Goal: Task Accomplishment & Management: Use online tool/utility

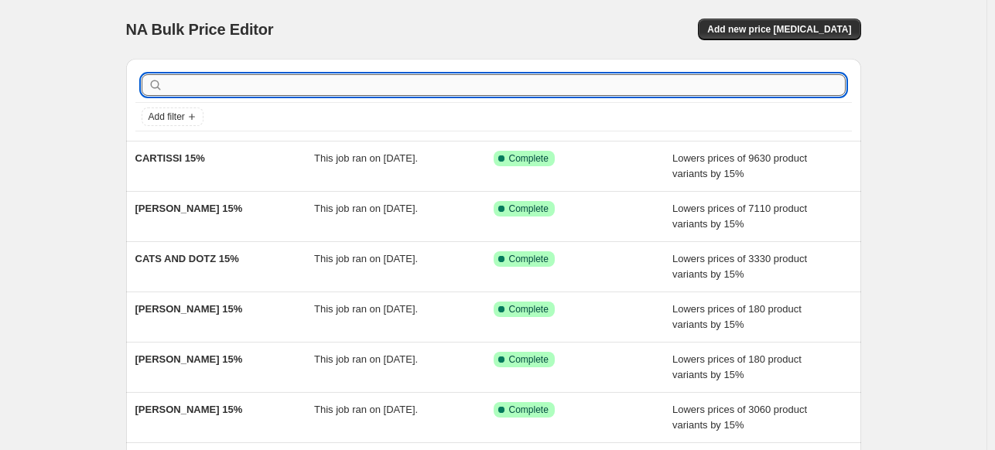
click at [686, 85] on input "text" at bounding box center [505, 85] width 679 height 22
paste input "AVANESOVA ELENA"
type input "AVANESOVA ELENA"
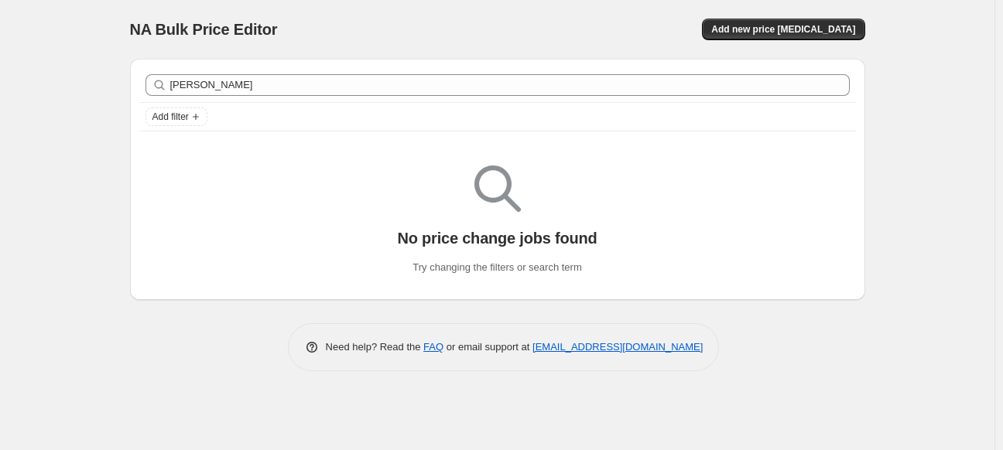
click at [684, 70] on div "AVANESOVA ELENA Clear" at bounding box center [497, 85] width 717 height 34
click at [755, 19] on button "Add new price [MEDICAL_DATA]" at bounding box center [783, 30] width 163 height 22
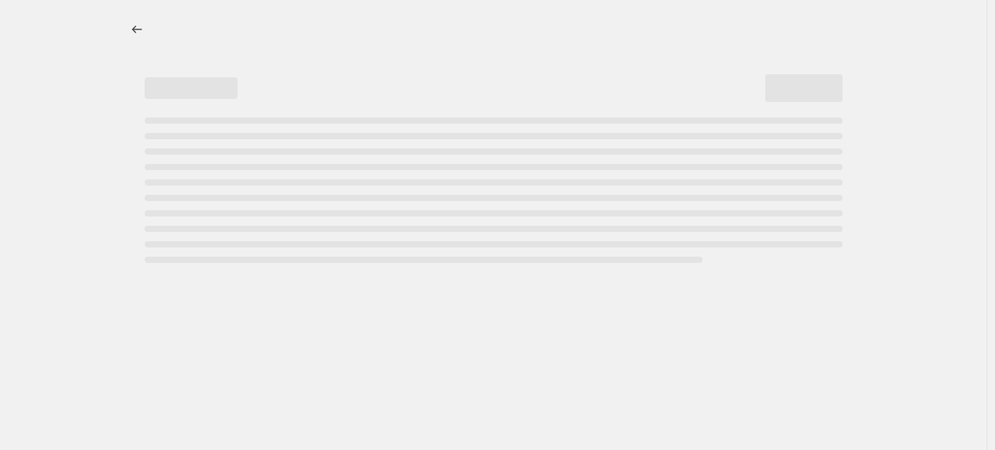
select select "percentage"
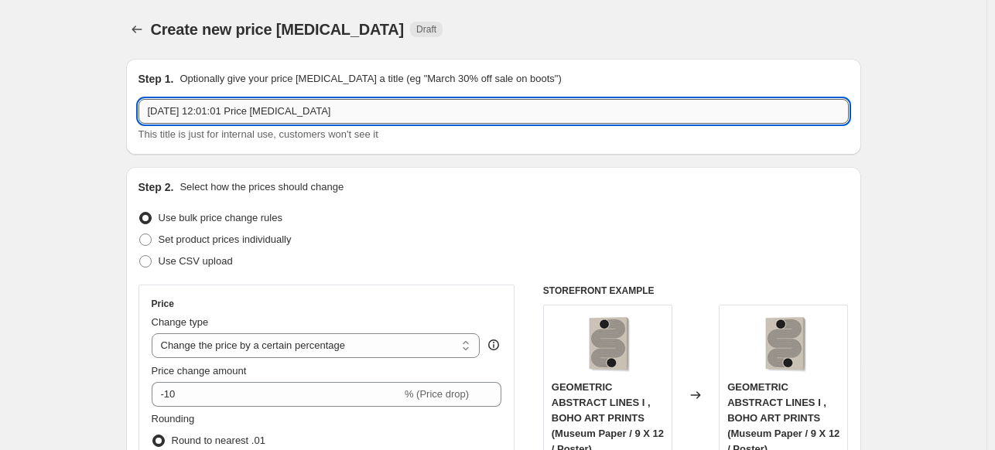
click at [485, 111] on input "23 Sept 2025, 12:01:01 Price change job" at bounding box center [494, 111] width 710 height 25
paste input "AVANESOVA ELENA"
type input "[DEMOGRAPHIC_DATA][PERSON_NAME] 15%"
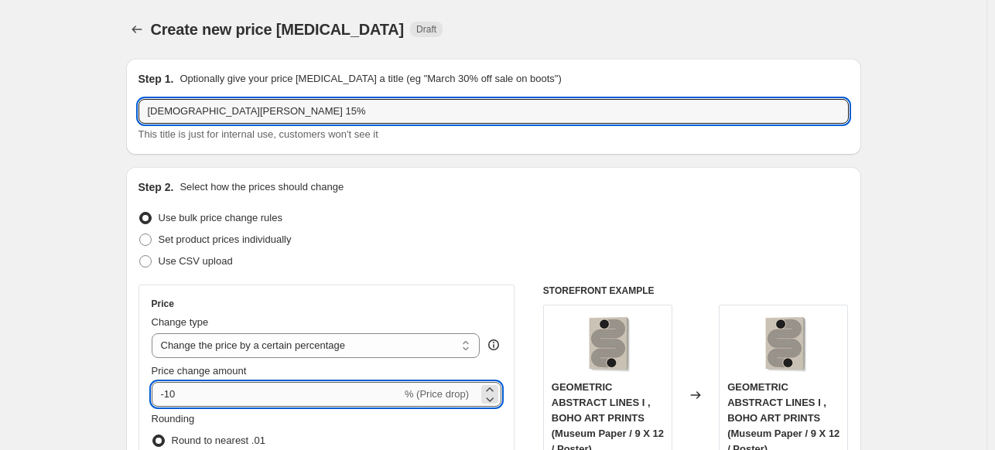
click at [310, 388] on input "-10" at bounding box center [277, 394] width 250 height 25
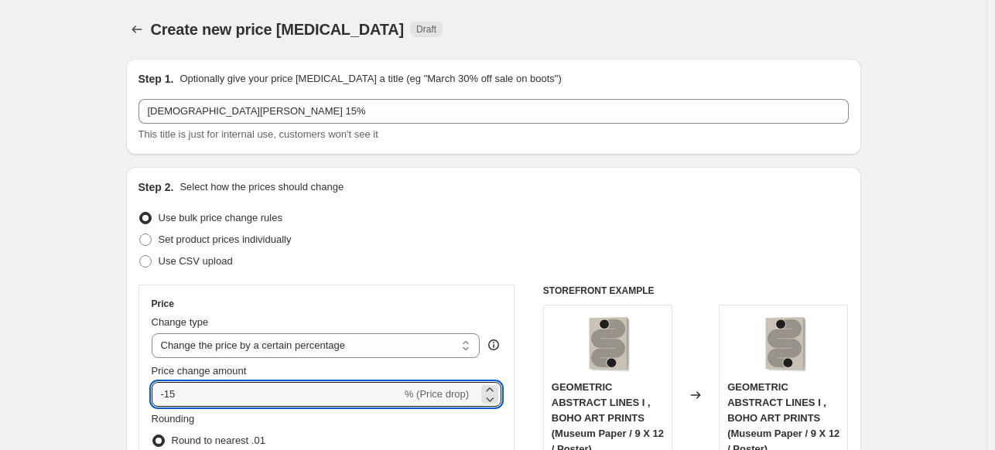
type input "-15"
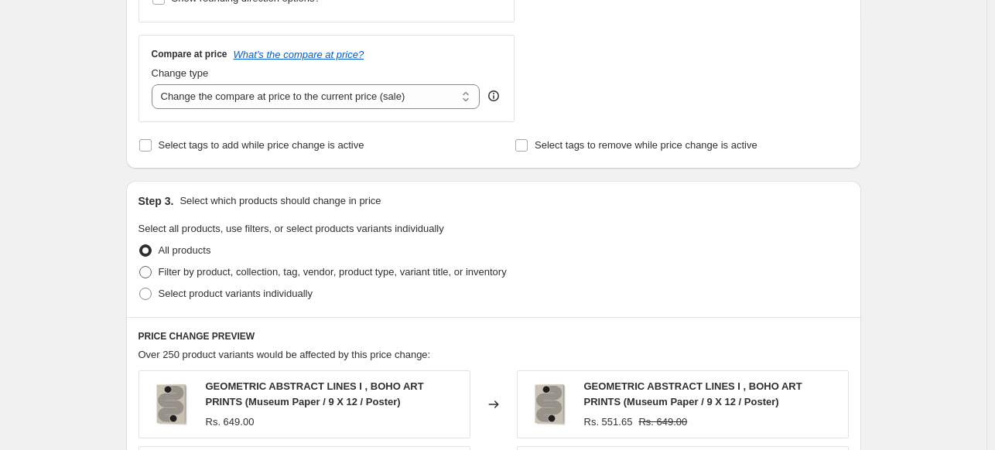
click at [150, 276] on span at bounding box center [145, 272] width 12 height 12
click at [140, 267] on input "Filter by product, collection, tag, vendor, product type, variant title, or inv…" at bounding box center [139, 266] width 1 height 1
radio input "true"
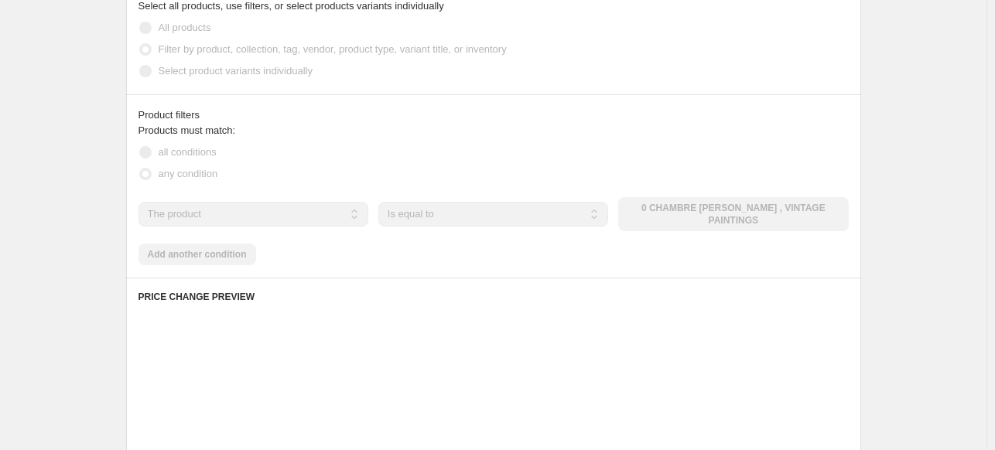
scroll to position [774, 0]
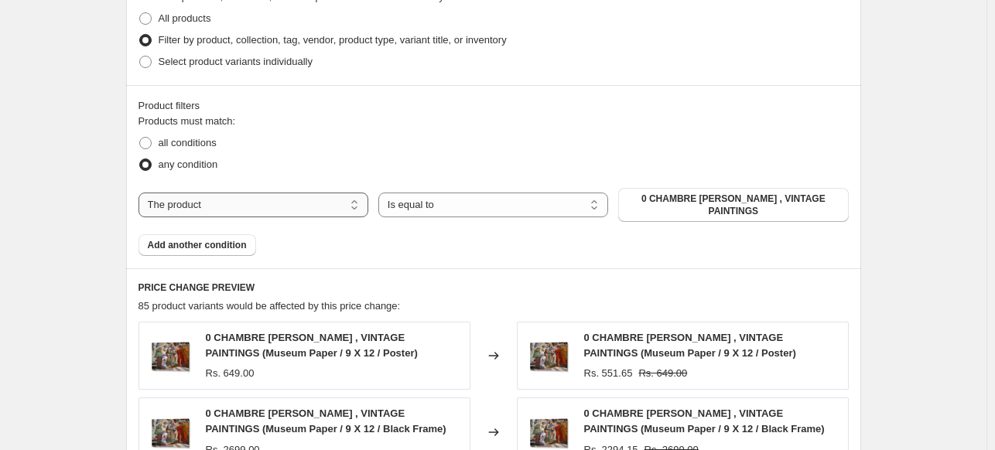
click at [293, 206] on select "The product The product's collection The product's tag The product's vendor The…" at bounding box center [254, 205] width 230 height 25
select select "collection"
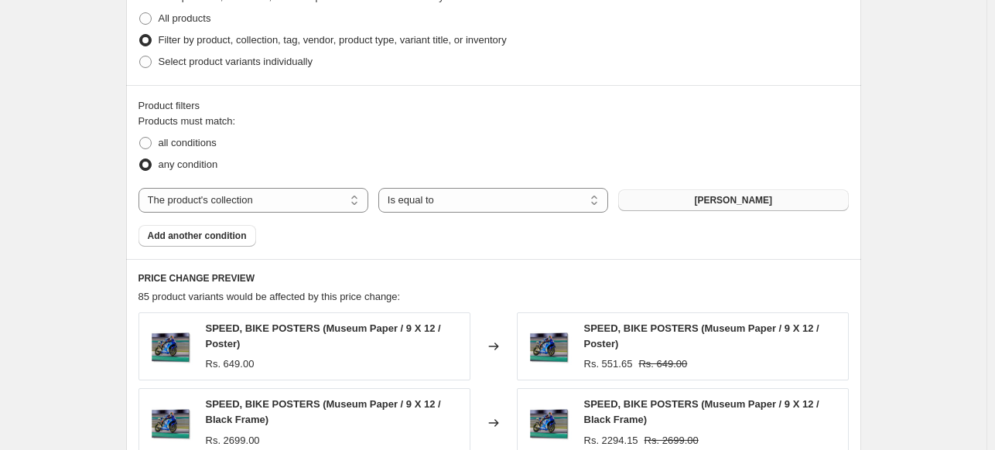
click at [732, 205] on span "[PERSON_NAME]" at bounding box center [733, 200] width 78 height 12
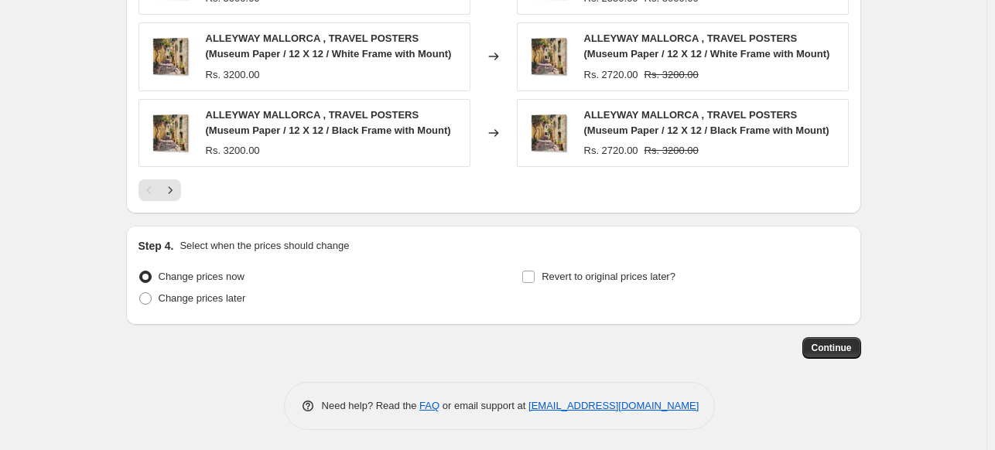
scroll to position [1294, 0]
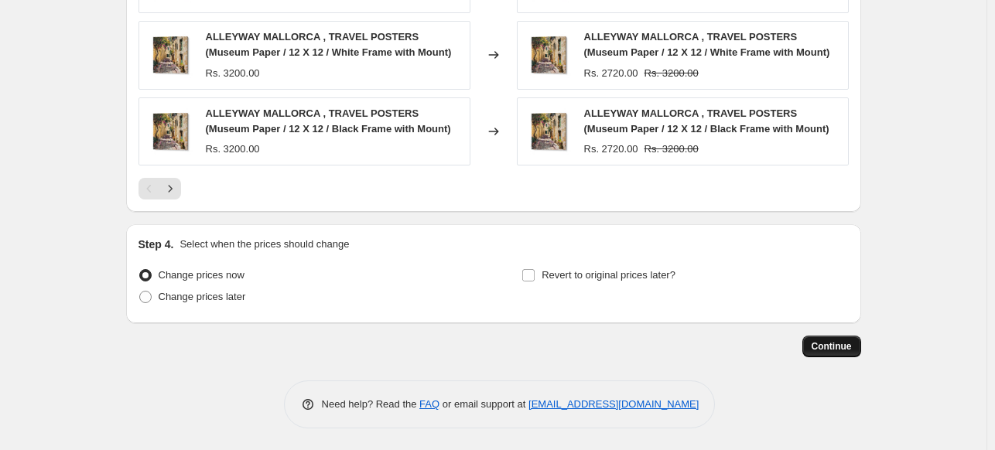
click at [844, 346] on span "Continue" at bounding box center [832, 347] width 40 height 12
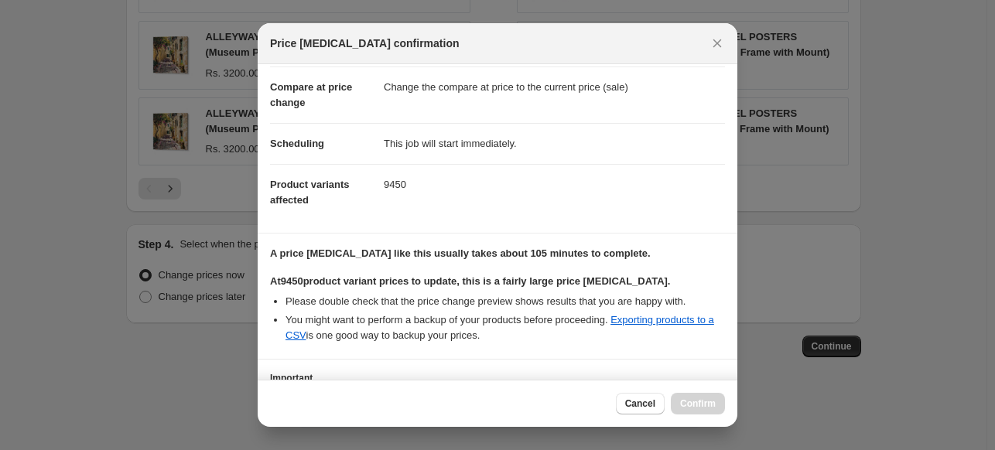
scroll to position [189, 0]
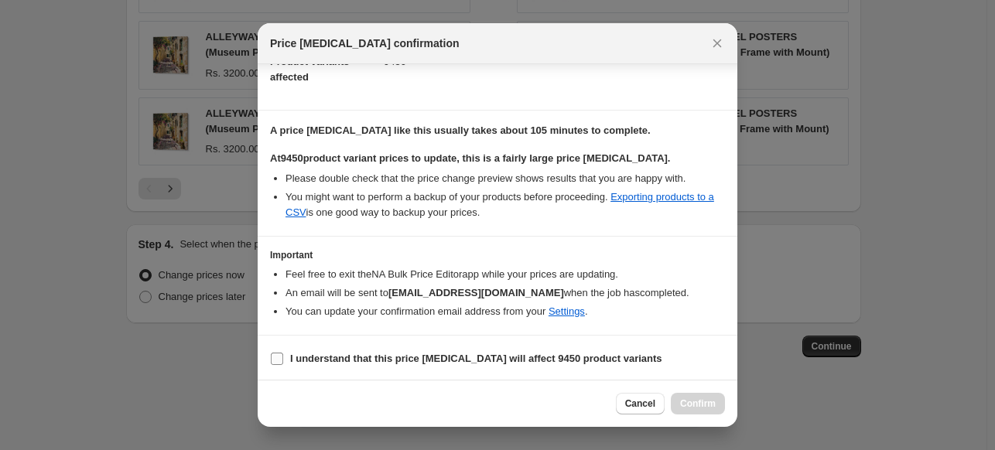
click at [507, 357] on b "I understand that this price change job will affect 9450 product variants" at bounding box center [476, 359] width 372 height 12
click at [283, 357] on input "I understand that this price change job will affect 9450 product variants" at bounding box center [277, 359] width 12 height 12
checkbox input "true"
click at [710, 405] on span "Confirm" at bounding box center [698, 404] width 36 height 12
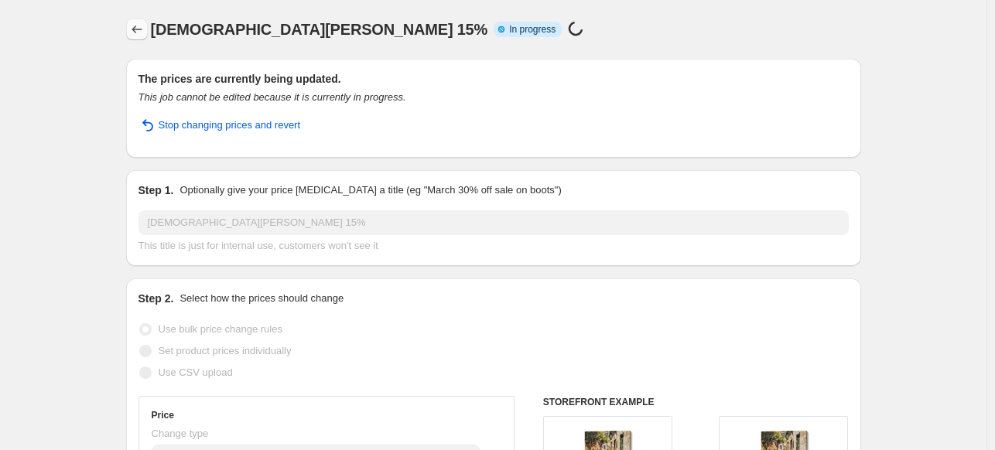
click at [144, 33] on icon "Price change jobs" at bounding box center [136, 29] width 15 height 15
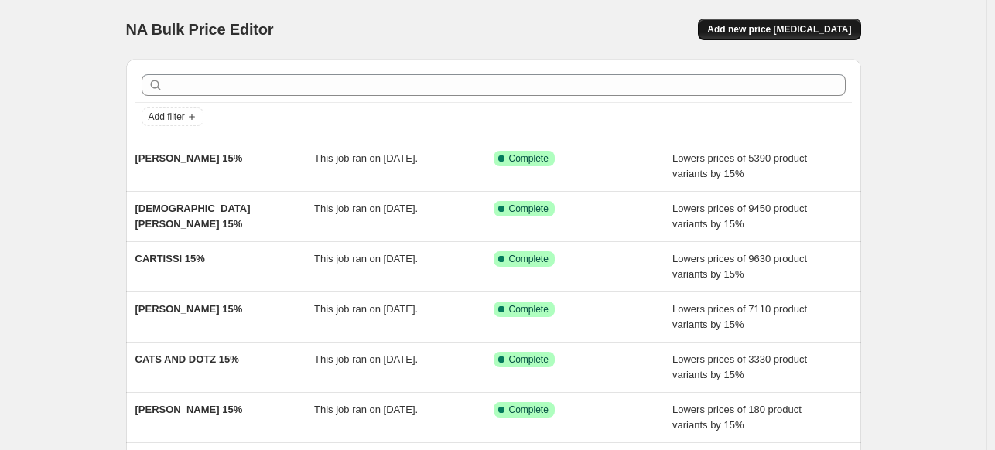
click at [754, 29] on span "Add new price [MEDICAL_DATA]" at bounding box center [779, 29] width 144 height 12
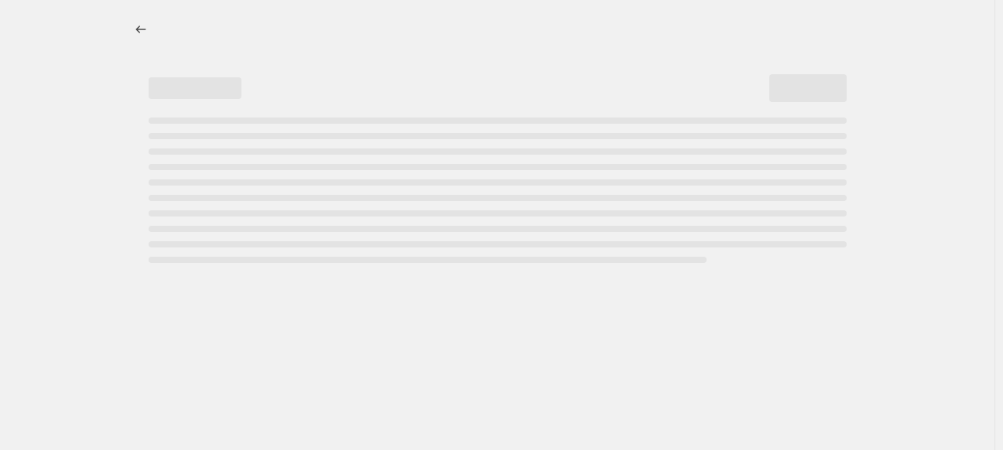
select select "percentage"
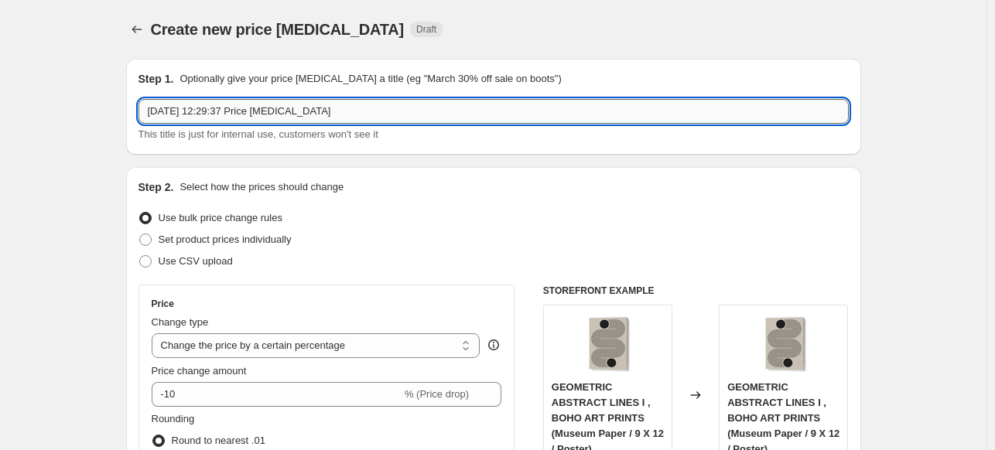
click at [466, 111] on input "[DATE] 12:29:37 Price [MEDICAL_DATA]" at bounding box center [494, 111] width 710 height 25
paste input "[PERSON_NAME]"
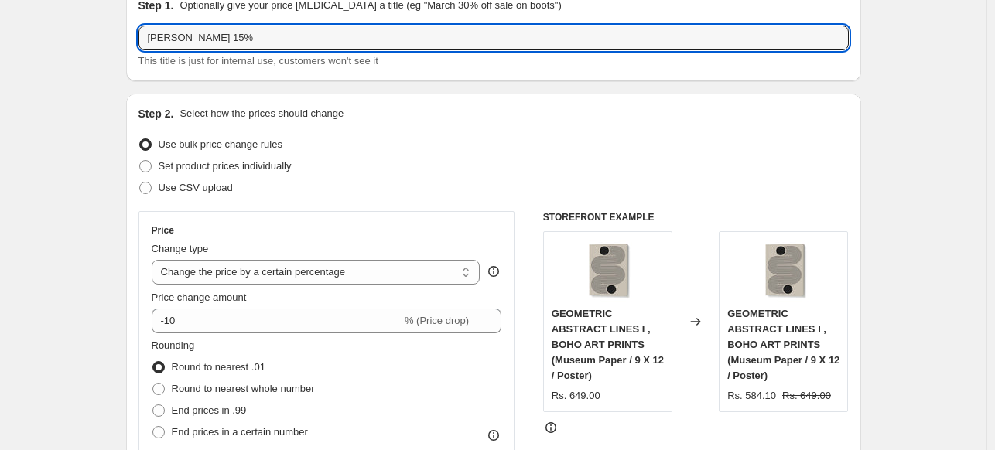
scroll to position [77, 0]
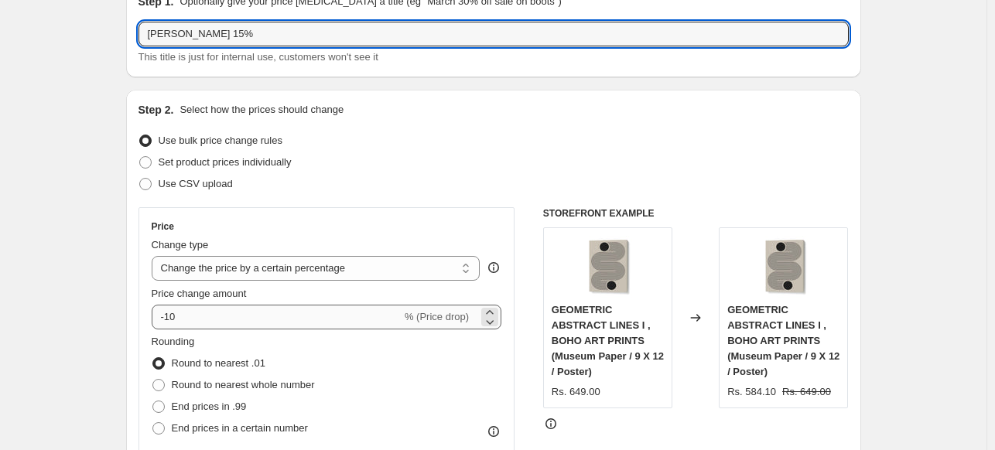
type input "[PERSON_NAME] 15%"
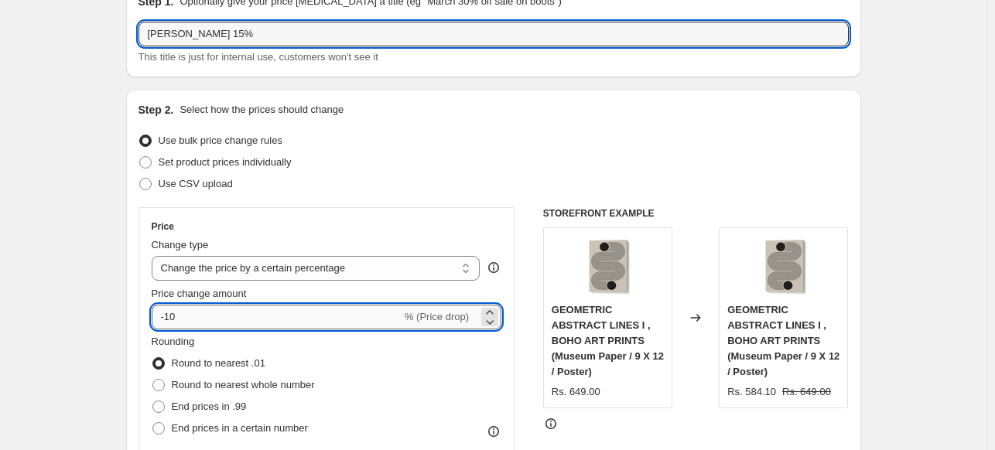
click at [272, 320] on input "-10" at bounding box center [277, 317] width 250 height 25
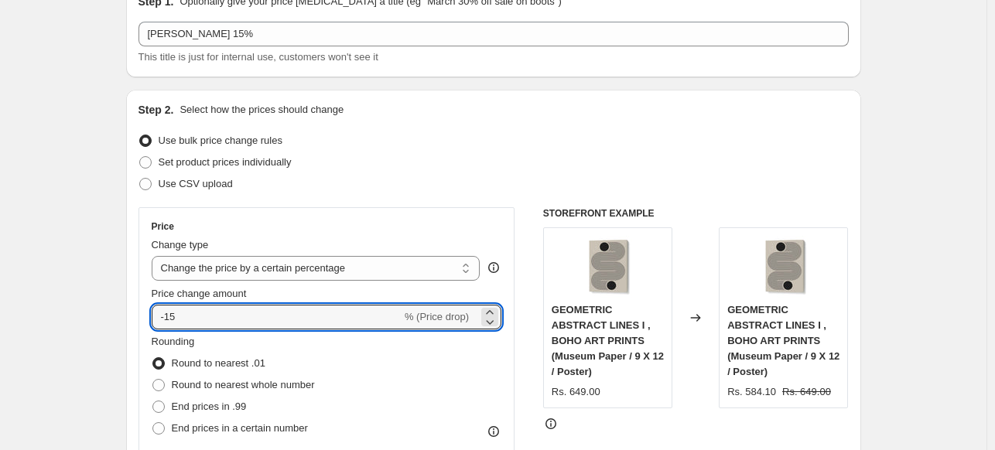
type input "-15"
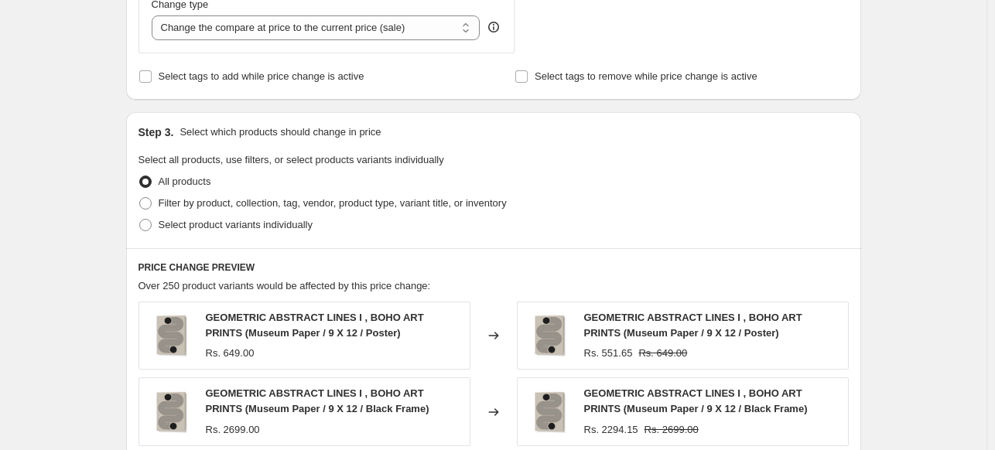
scroll to position [619, 0]
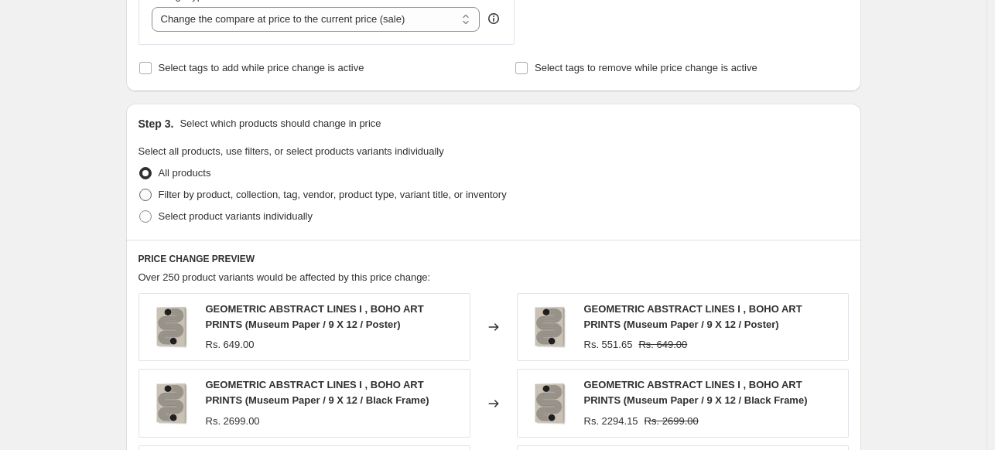
click at [173, 193] on span "Filter by product, collection, tag, vendor, product type, variant title, or inv…" at bounding box center [333, 195] width 348 height 12
click at [140, 190] on input "Filter by product, collection, tag, vendor, product type, variant title, or inv…" at bounding box center [139, 189] width 1 height 1
radio input "true"
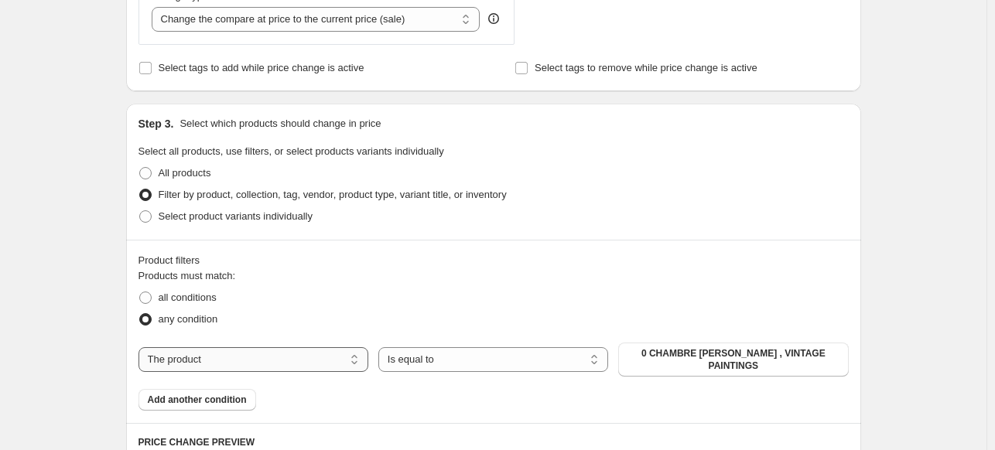
click at [263, 352] on select "The product The product's collection The product's tag The product's vendor The…" at bounding box center [254, 359] width 230 height 25
select select "collection"
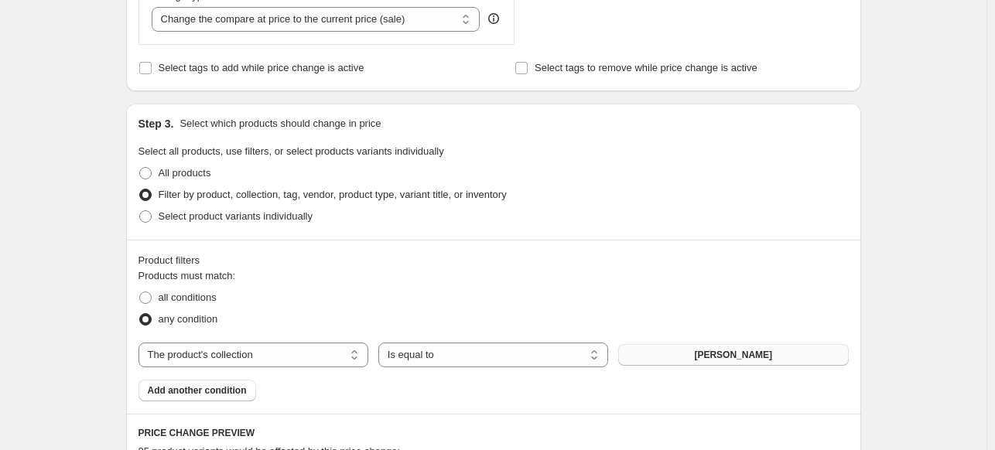
click at [737, 358] on span "[PERSON_NAME]" at bounding box center [733, 355] width 78 height 12
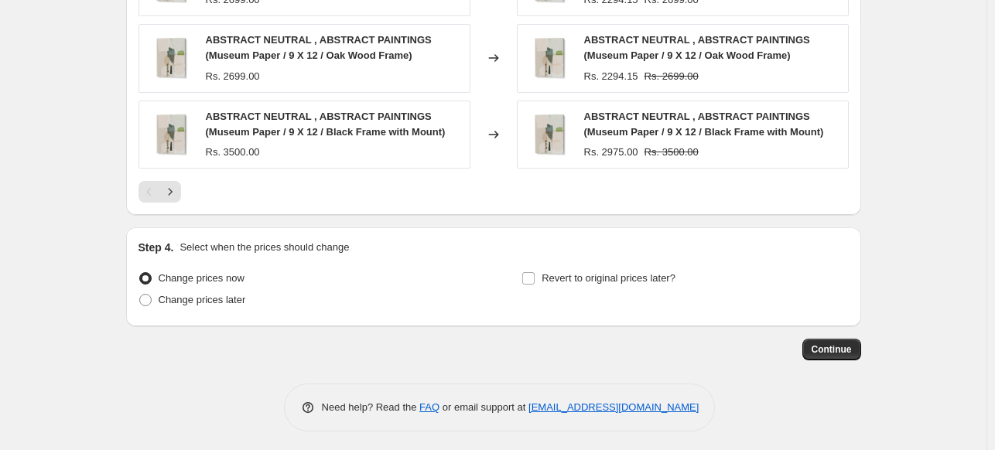
scroll to position [1294, 0]
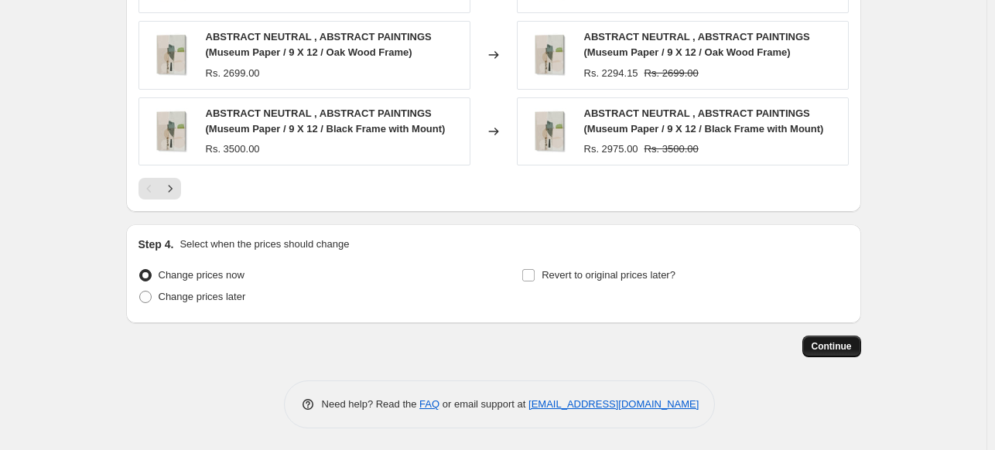
click at [828, 348] on span "Continue" at bounding box center [832, 347] width 40 height 12
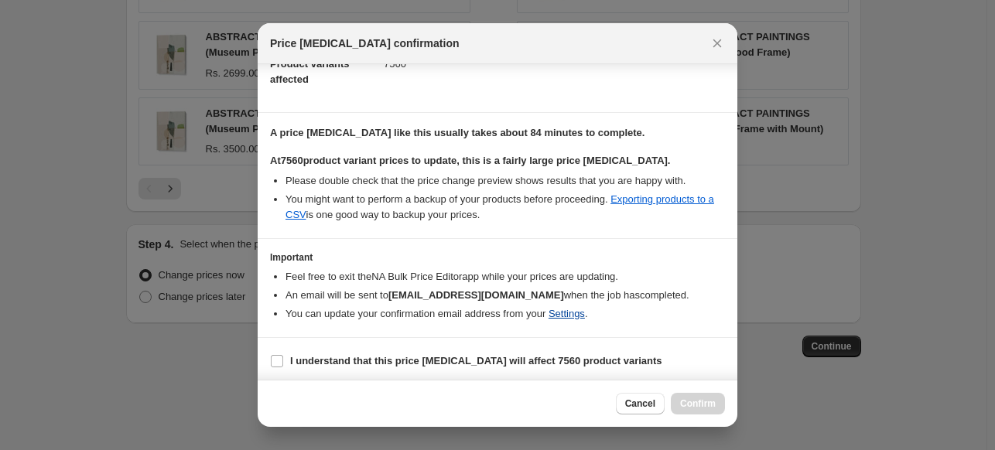
scroll to position [189, 0]
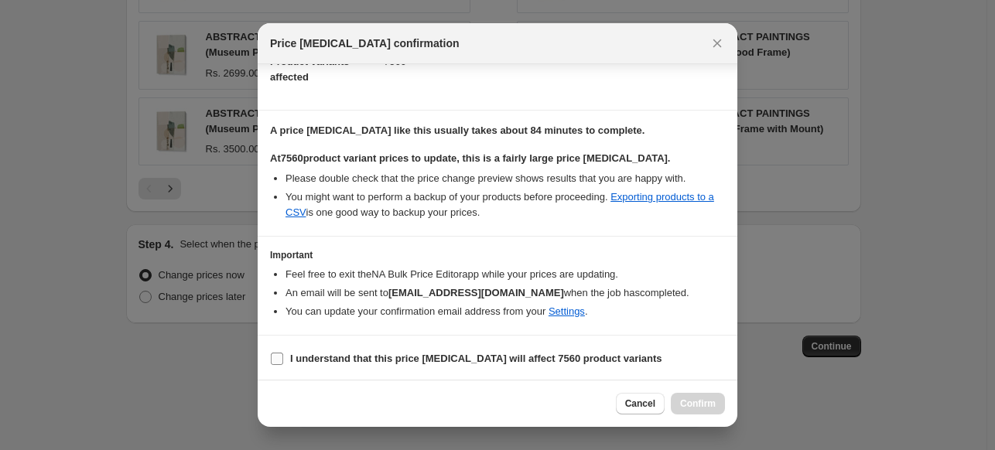
click at [394, 358] on b "I understand that this price [MEDICAL_DATA] will affect 7560 product variants" at bounding box center [476, 359] width 372 height 12
click at [283, 358] on input "I understand that this price change job will affect 7560 product variants" at bounding box center [277, 359] width 12 height 12
checkbox input "true"
click at [703, 403] on span "Confirm" at bounding box center [698, 404] width 36 height 12
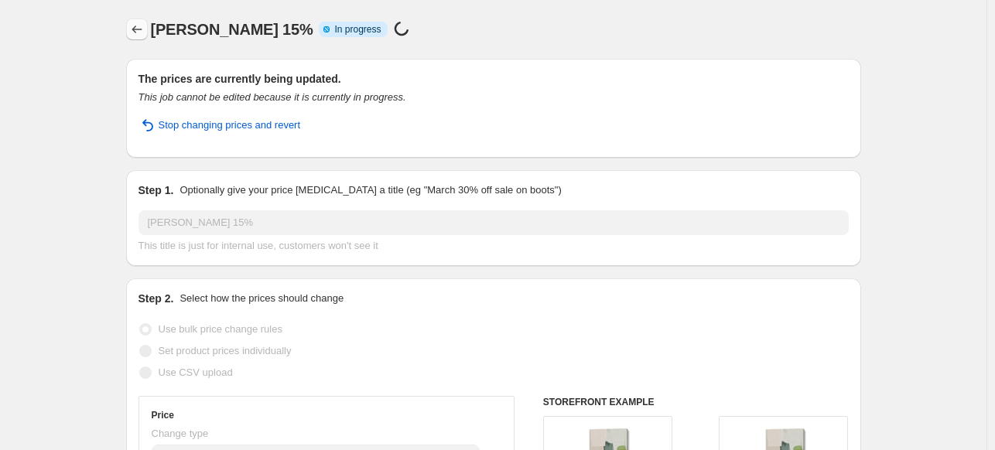
click at [135, 31] on icon "Price change jobs" at bounding box center [136, 29] width 15 height 15
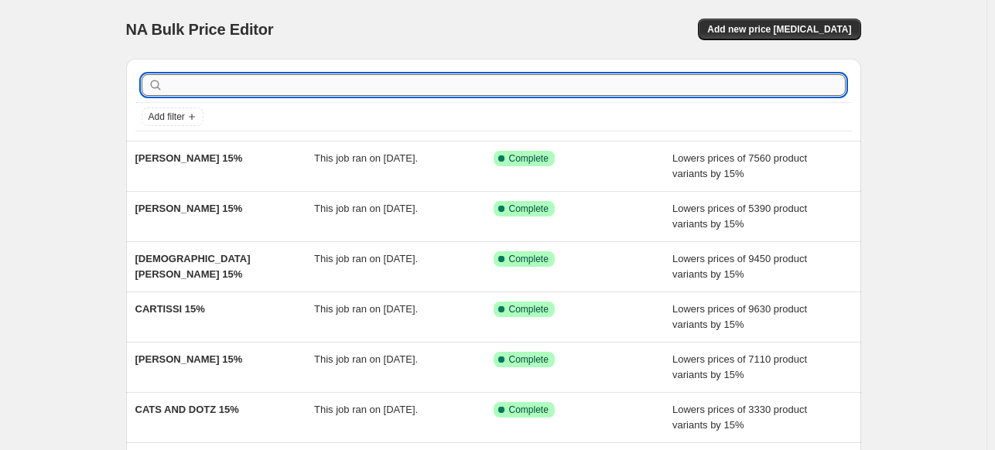
click at [399, 83] on input "text" at bounding box center [505, 85] width 679 height 22
paste input "KEY AND SEA CREATIVE"
type input "KEY AND SEA CREATIVE"
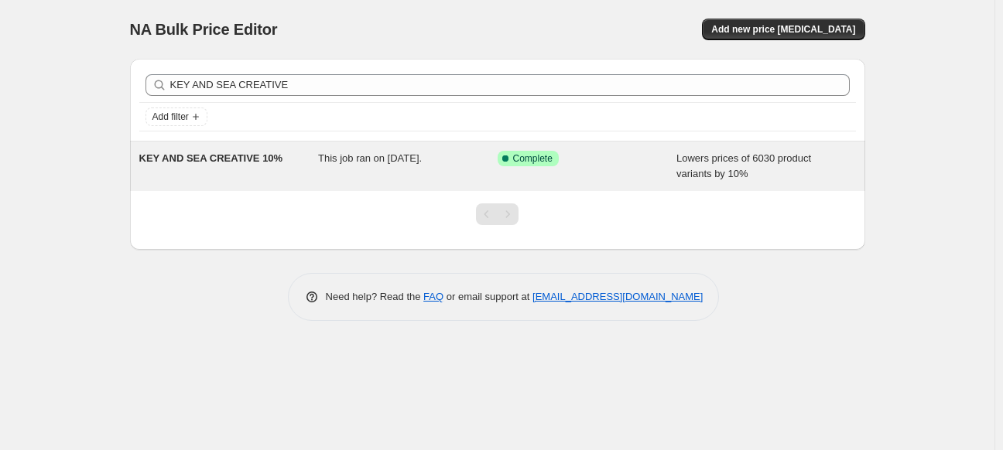
click at [289, 166] on div "KEY AND SEA CREATIVE 10%" at bounding box center [229, 166] width 180 height 31
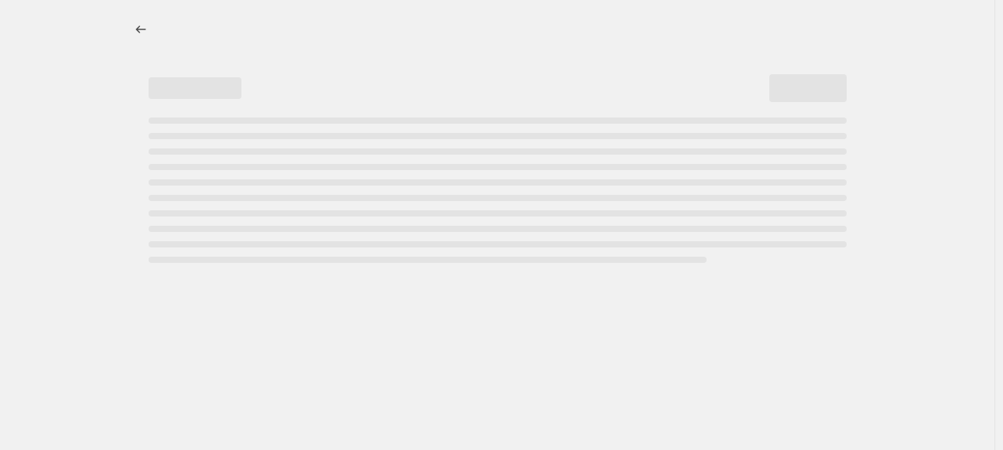
select select "percentage"
select select "collection"
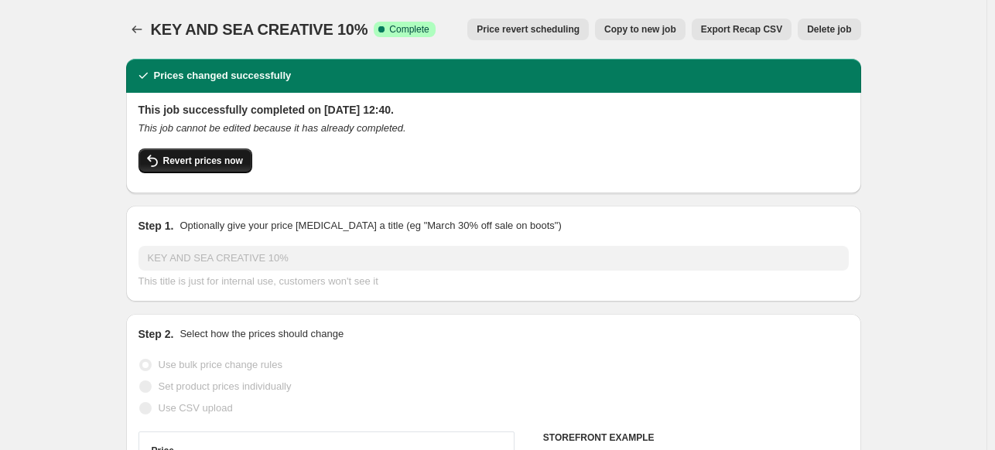
click at [226, 158] on span "Revert prices now" at bounding box center [203, 161] width 80 height 12
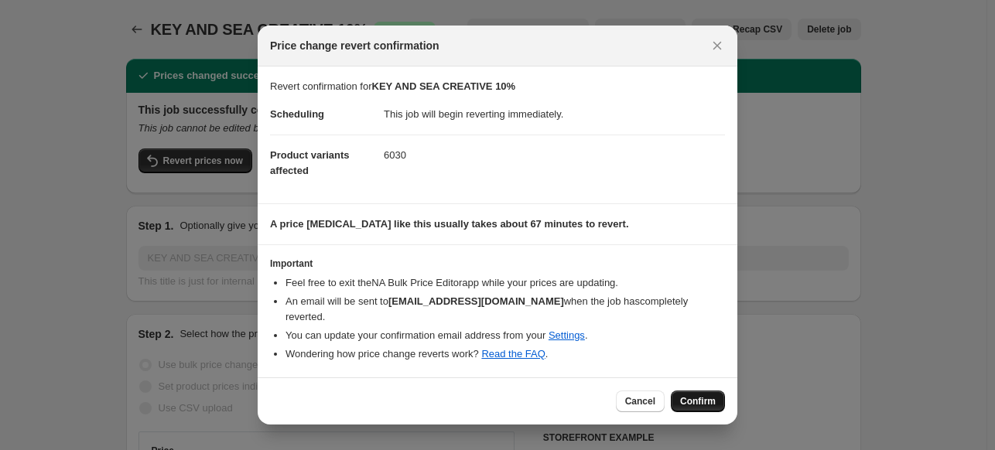
click at [704, 395] on span "Confirm" at bounding box center [698, 401] width 36 height 12
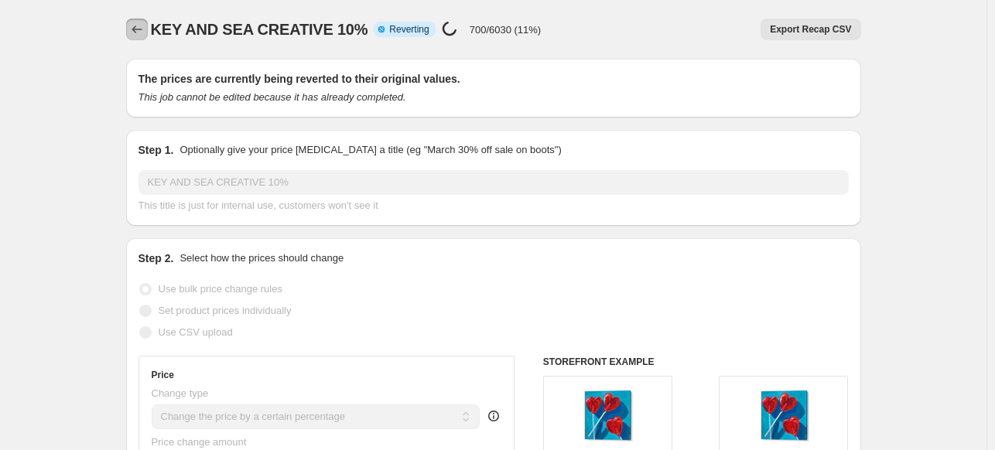
click at [137, 31] on icon "Price change jobs" at bounding box center [137, 30] width 10 height 8
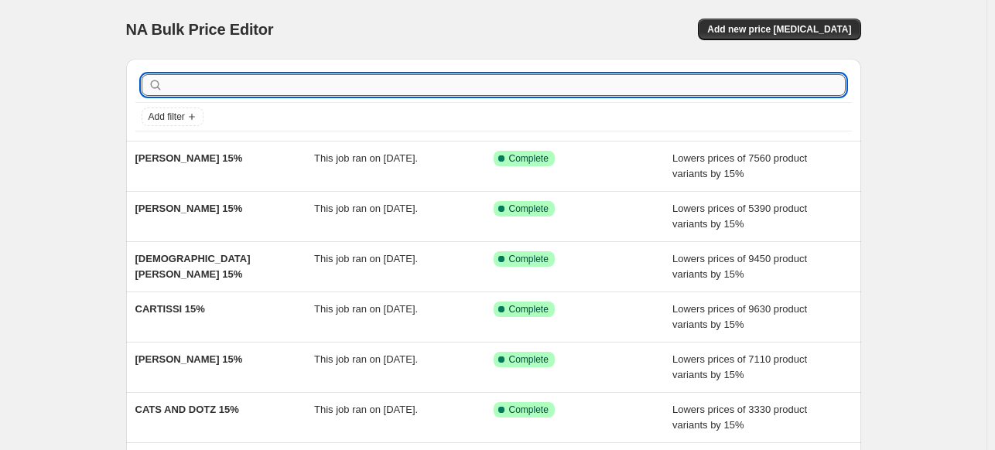
click at [254, 83] on input "text" at bounding box center [505, 85] width 679 height 22
paste input "KEY AND SEA CREATIVE"
type input "KEY AND SEA CREATIVE"
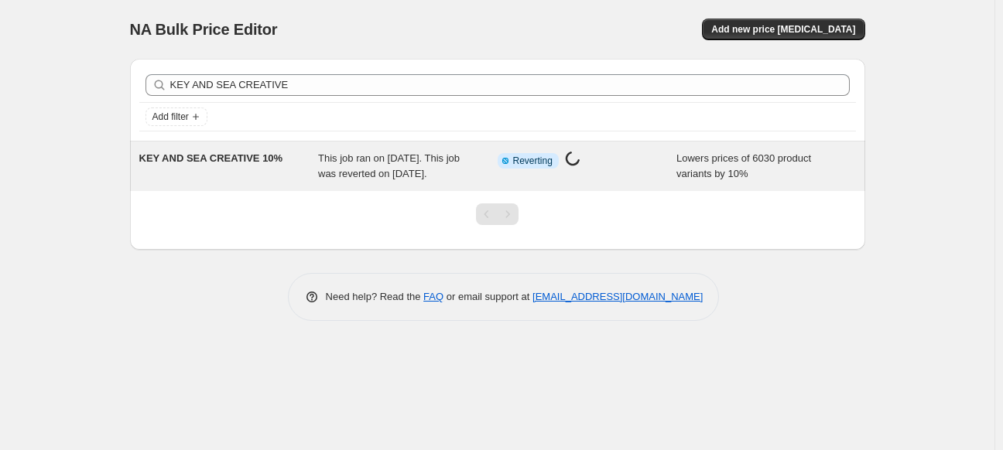
click at [286, 164] on div "KEY AND SEA CREATIVE 10%" at bounding box center [229, 166] width 180 height 31
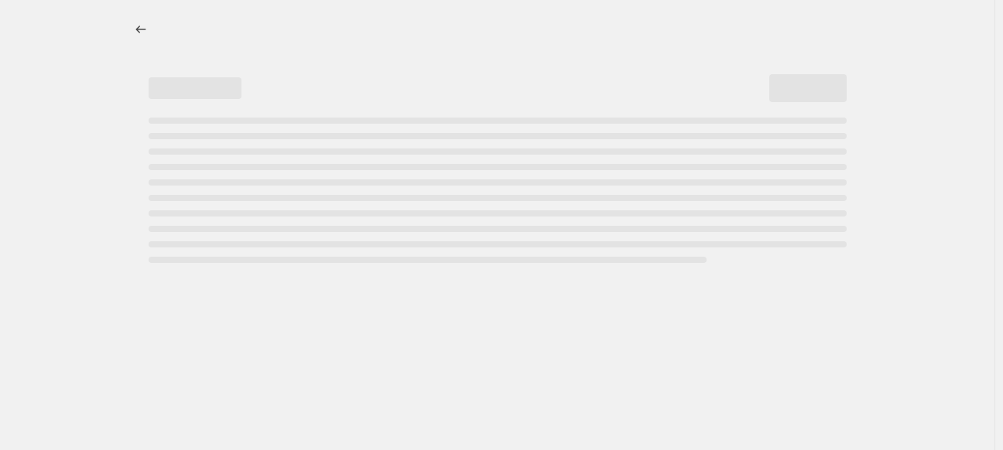
select select "percentage"
select select "collection"
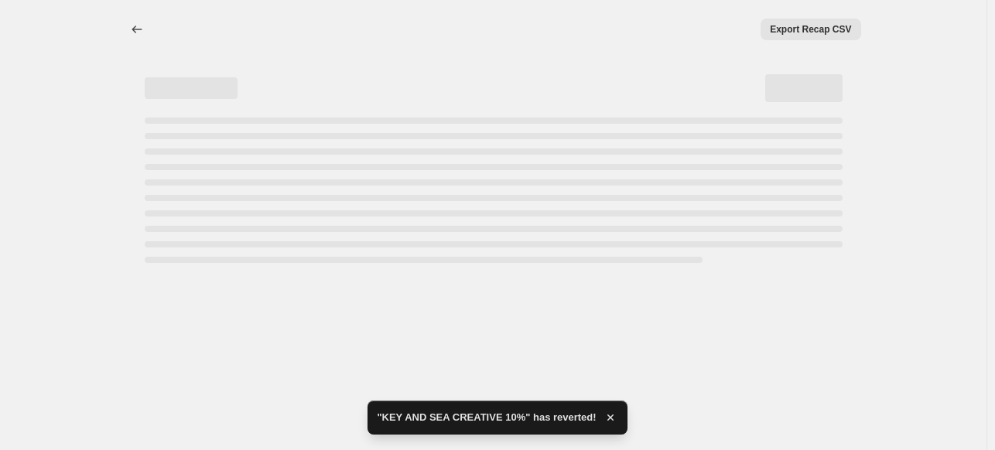
select select "percentage"
select select "collection"
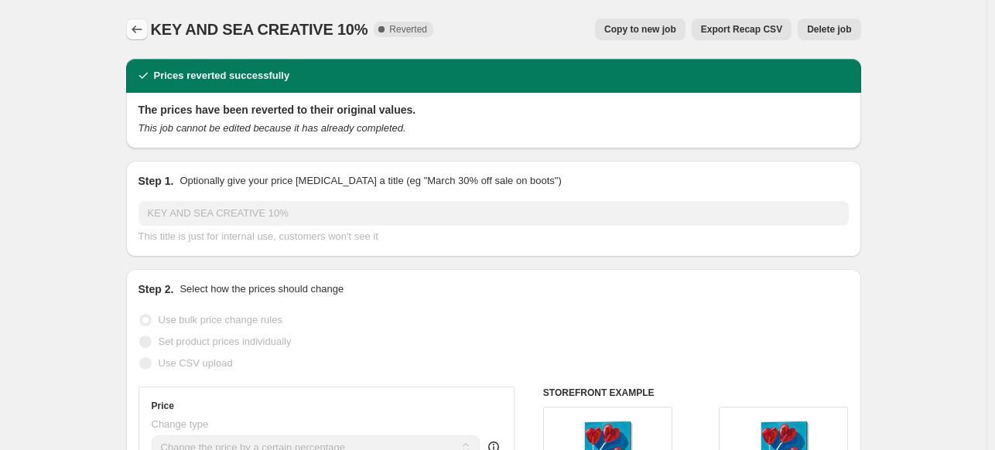
click at [139, 26] on icon "Price change jobs" at bounding box center [136, 29] width 15 height 15
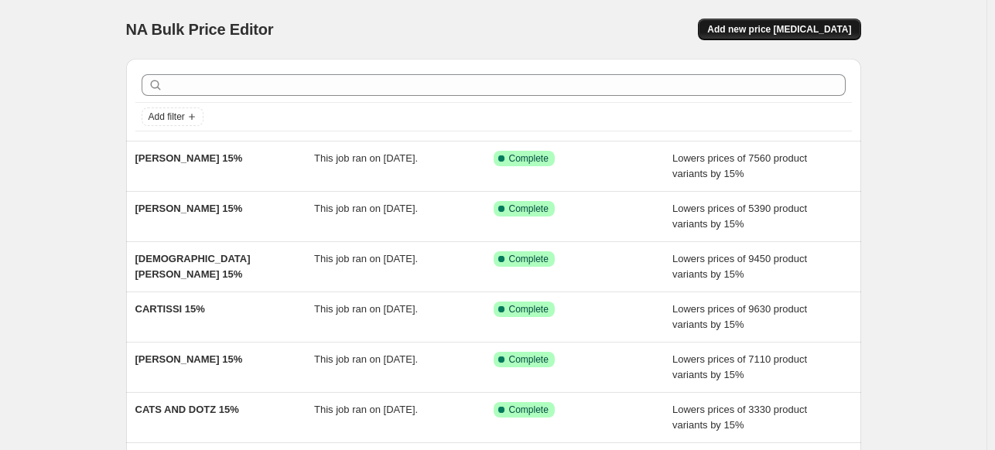
click at [786, 30] on span "Add new price [MEDICAL_DATA]" at bounding box center [779, 29] width 144 height 12
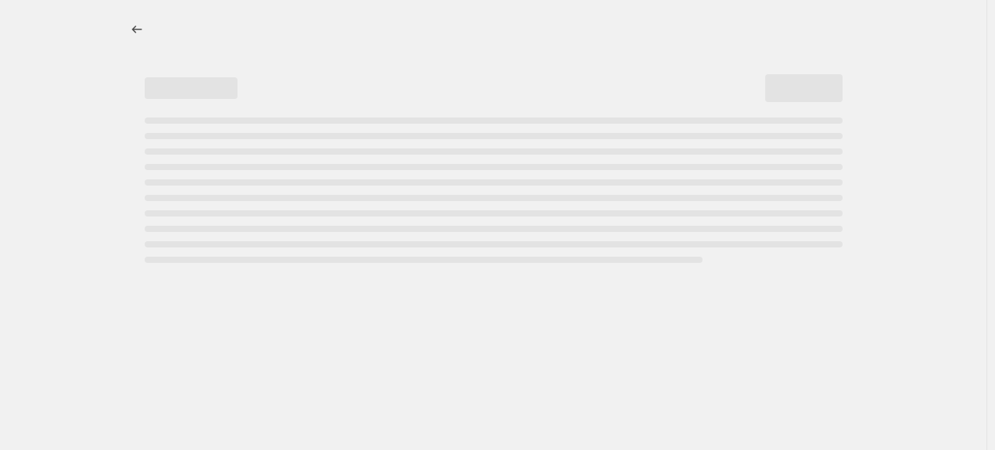
select select "percentage"
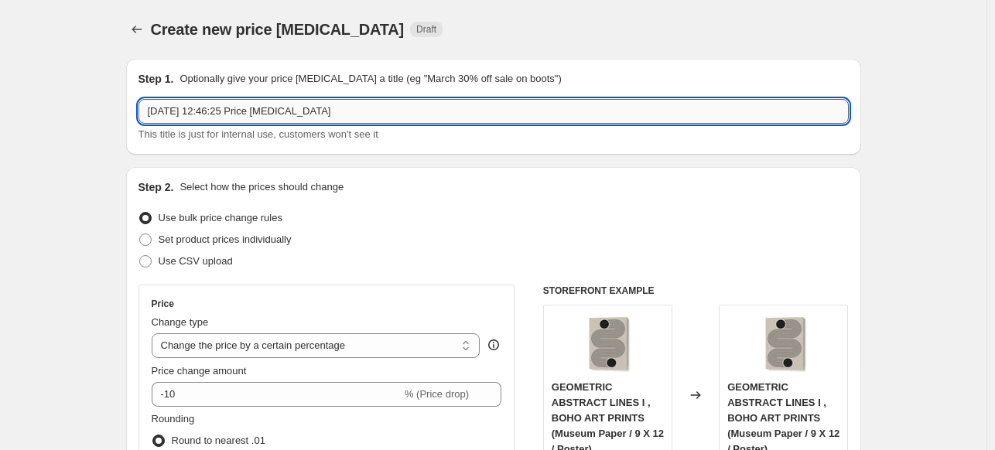
click at [439, 114] on input "[DATE] 12:46:25 Price [MEDICAL_DATA]" at bounding box center [494, 111] width 710 height 25
paste input "KEY AND SEA CREATIVE"
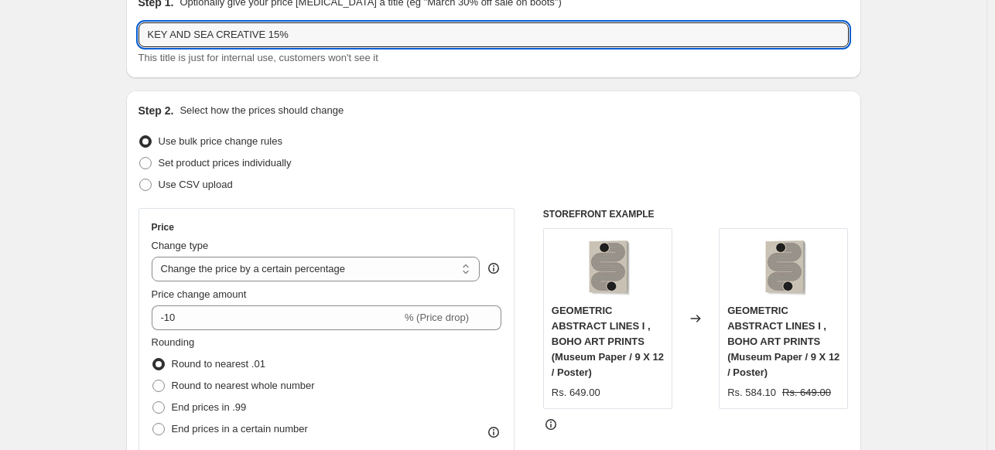
scroll to position [77, 0]
type input "KEY AND SEA CREATIVE 15%"
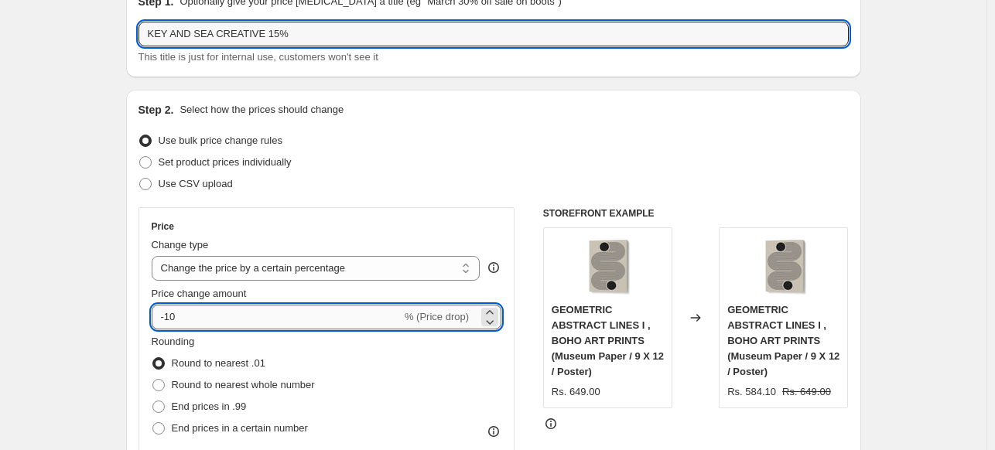
click at [252, 321] on input "-10" at bounding box center [277, 317] width 250 height 25
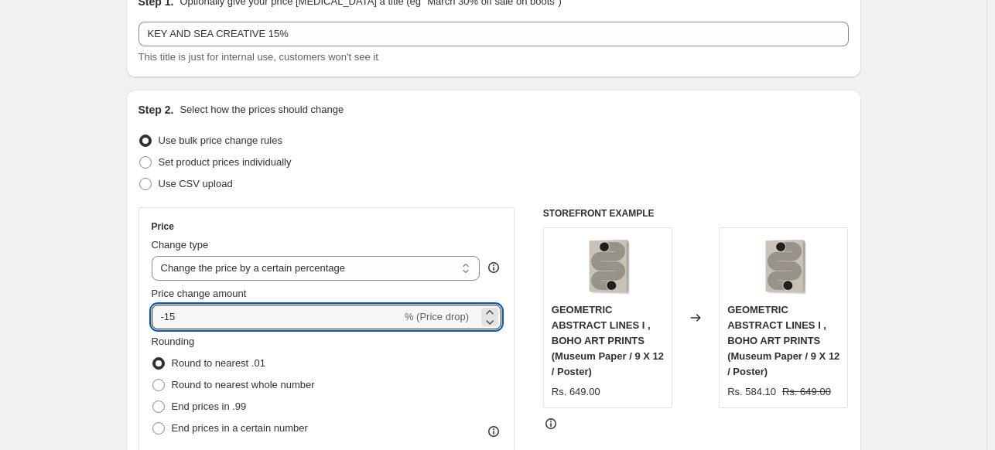
type input "-15"
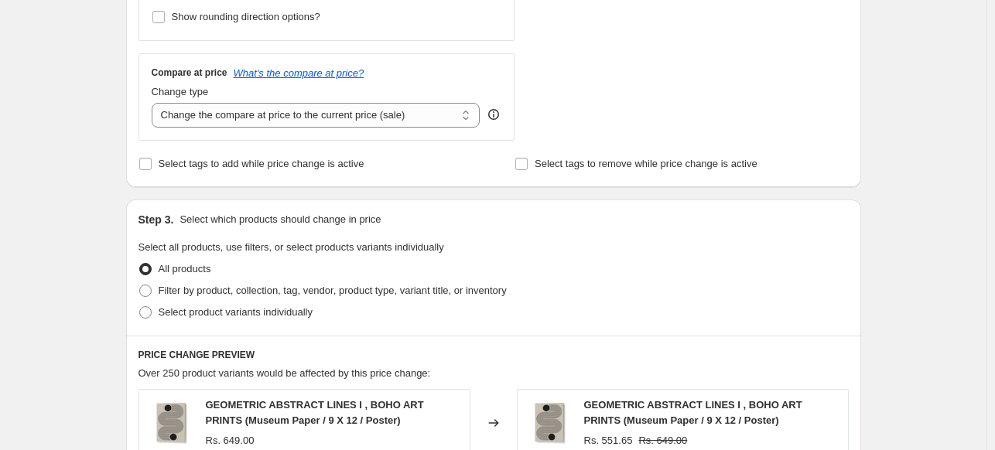
scroll to position [542, 0]
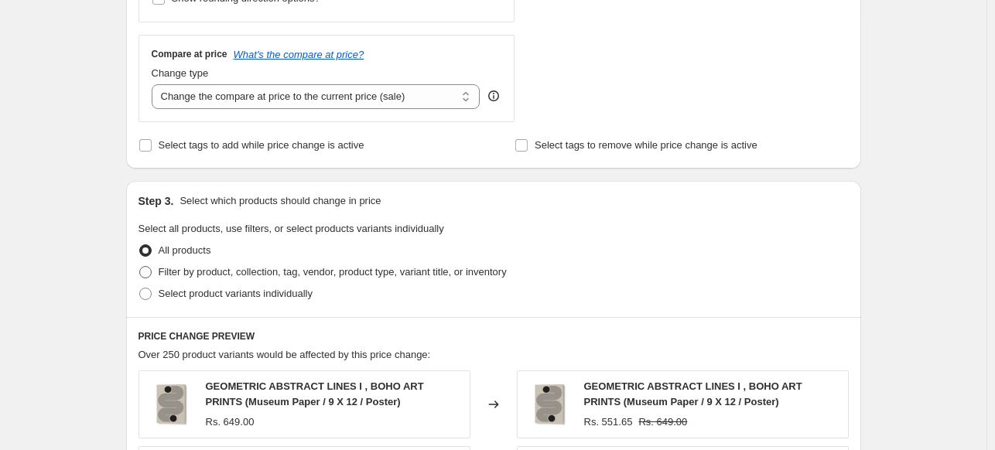
click at [175, 276] on span "Filter by product, collection, tag, vendor, product type, variant title, or inv…" at bounding box center [333, 272] width 348 height 12
click at [140, 267] on input "Filter by product, collection, tag, vendor, product type, variant title, or inv…" at bounding box center [139, 266] width 1 height 1
radio input "true"
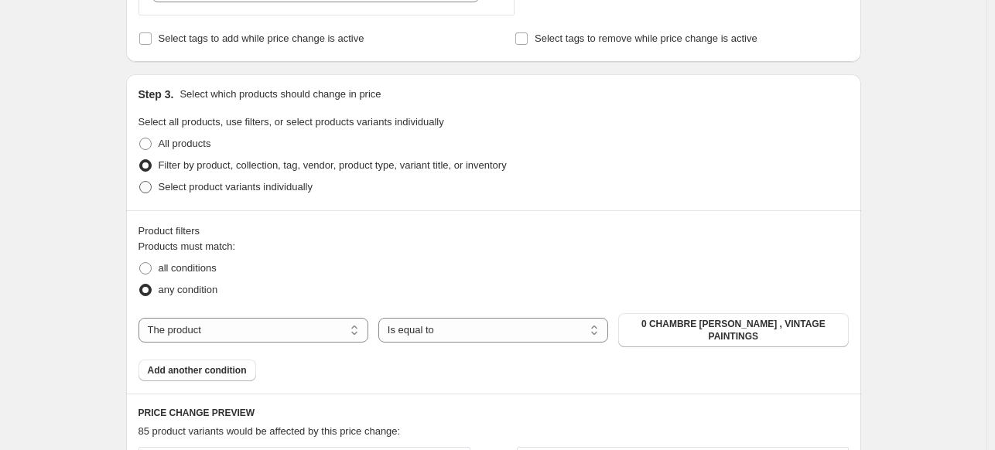
scroll to position [696, 0]
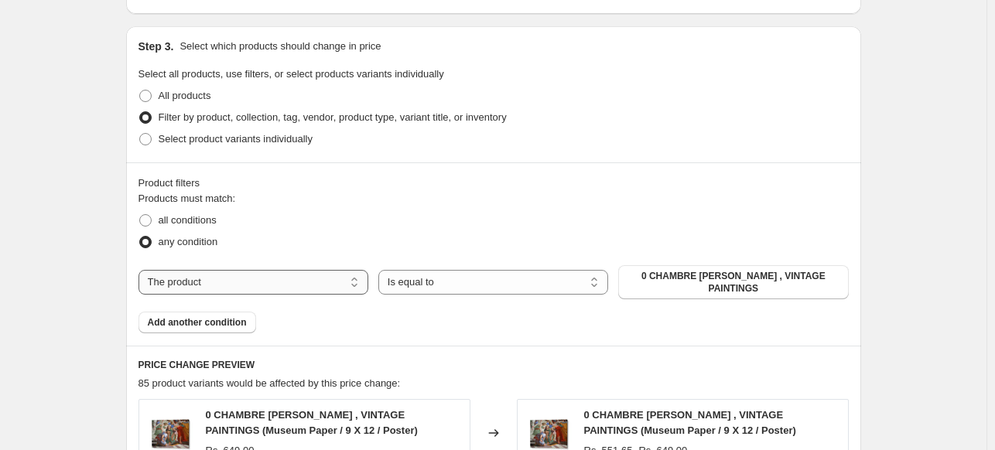
click at [306, 284] on select "The product The product's collection The product's tag The product's vendor The…" at bounding box center [254, 282] width 230 height 25
select select "collection"
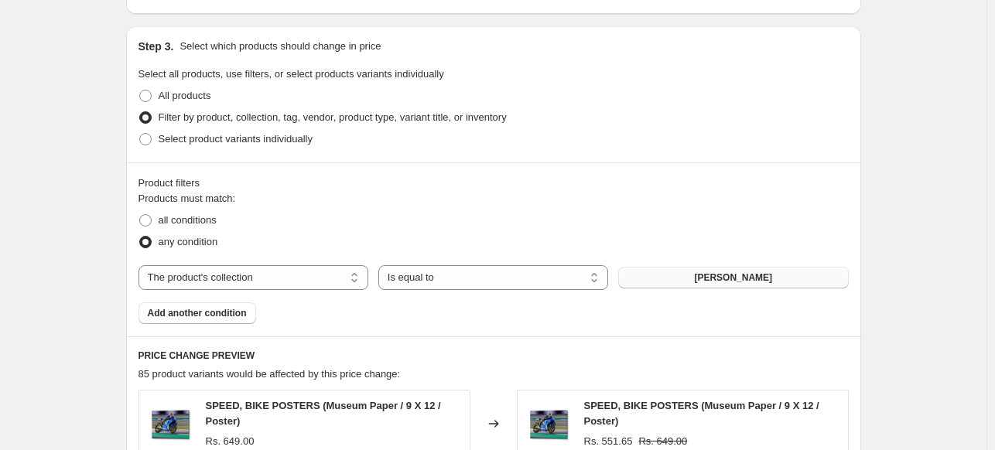
click at [698, 275] on span "[PERSON_NAME]" at bounding box center [733, 278] width 78 height 12
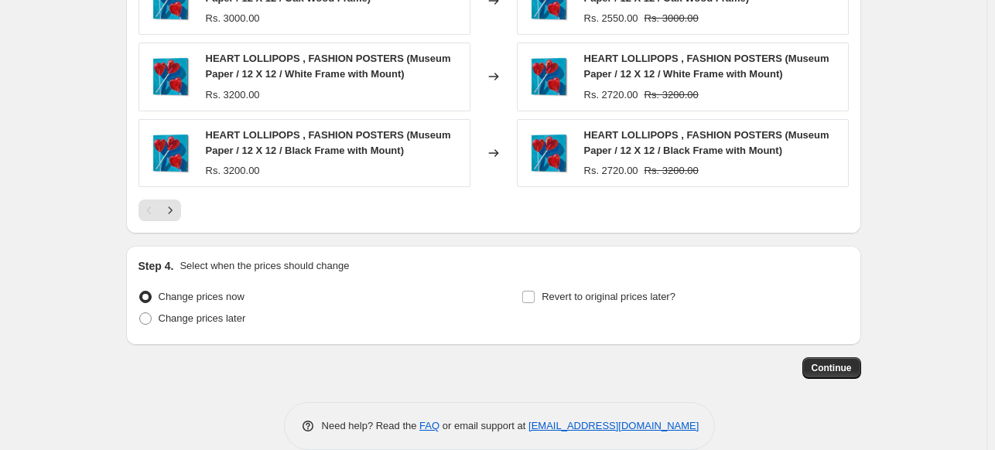
scroll to position [1294, 0]
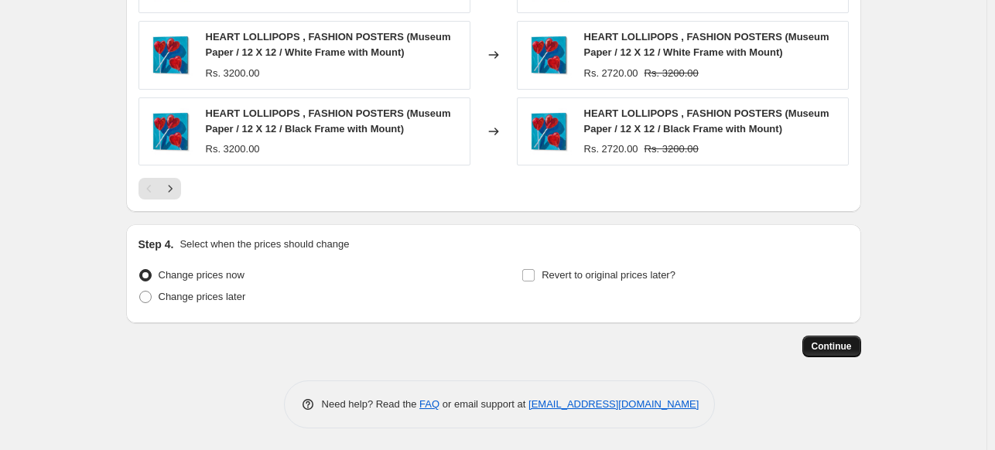
click at [833, 346] on span "Continue" at bounding box center [832, 347] width 40 height 12
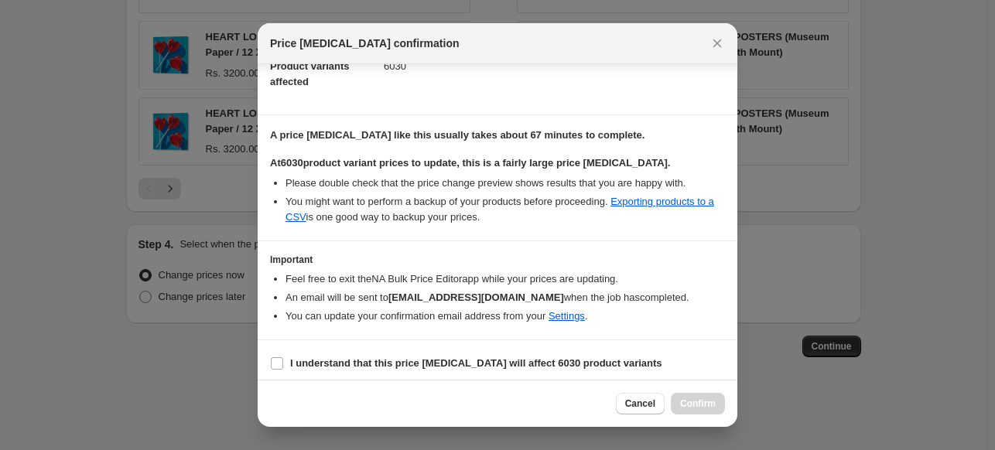
scroll to position [189, 0]
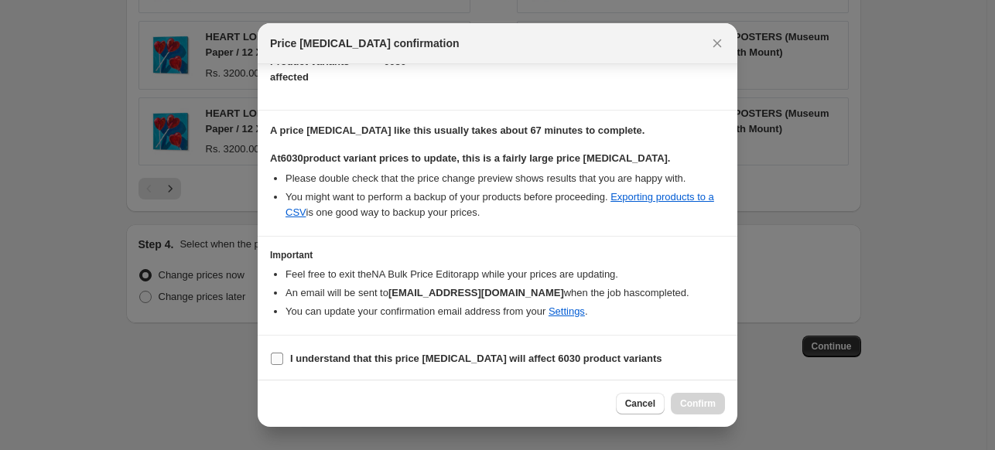
click at [461, 364] on b "I understand that this price [MEDICAL_DATA] will affect 6030 product variants" at bounding box center [476, 359] width 372 height 12
click at [283, 364] on input "I understand that this price [MEDICAL_DATA] will affect 6030 product variants" at bounding box center [277, 359] width 12 height 12
checkbox input "true"
click at [706, 406] on span "Confirm" at bounding box center [698, 404] width 36 height 12
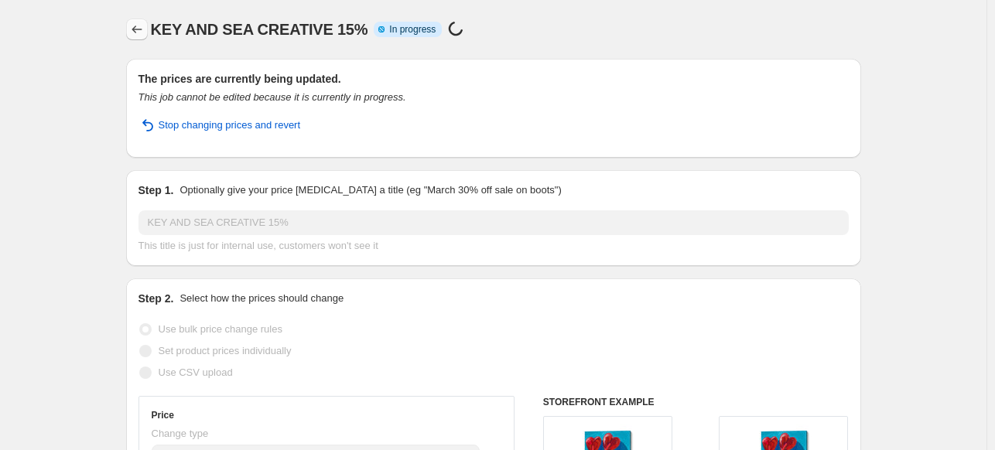
click at [139, 33] on icon "Price change jobs" at bounding box center [136, 29] width 15 height 15
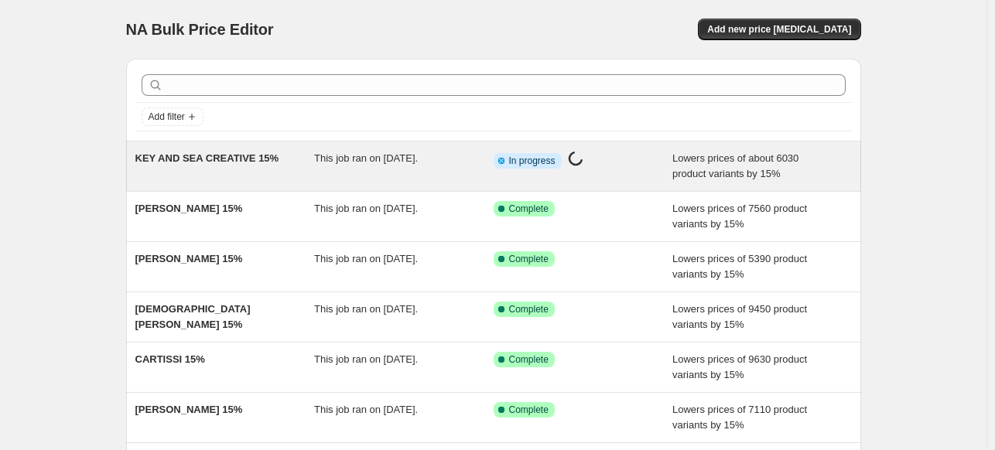
click at [227, 155] on span "KEY AND SEA CREATIVE 15%" at bounding box center [207, 158] width 144 height 12
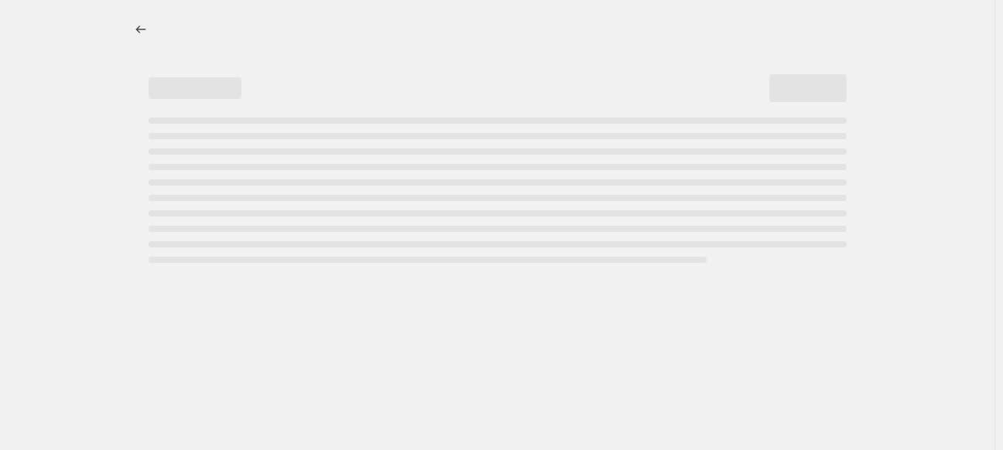
select select "percentage"
select select "collection"
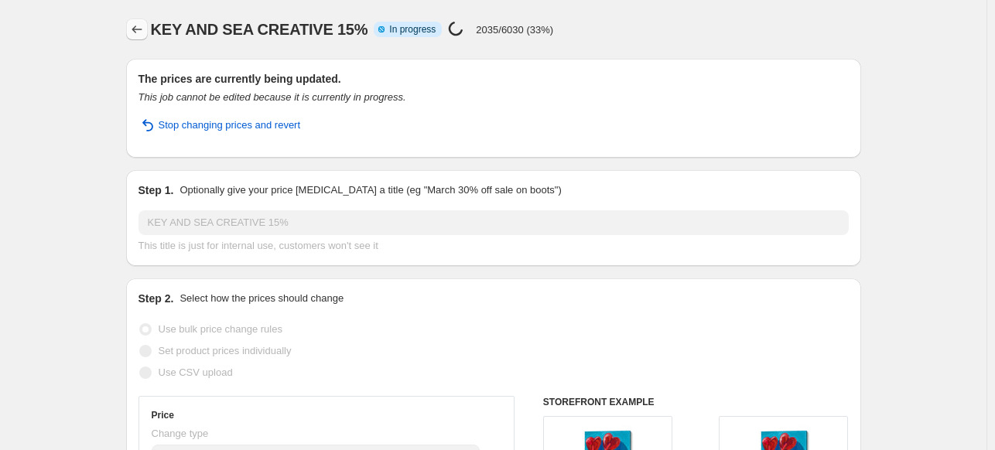
click at [142, 33] on icon "Price change jobs" at bounding box center [136, 29] width 15 height 15
